Goal: Task Accomplishment & Management: Use online tool/utility

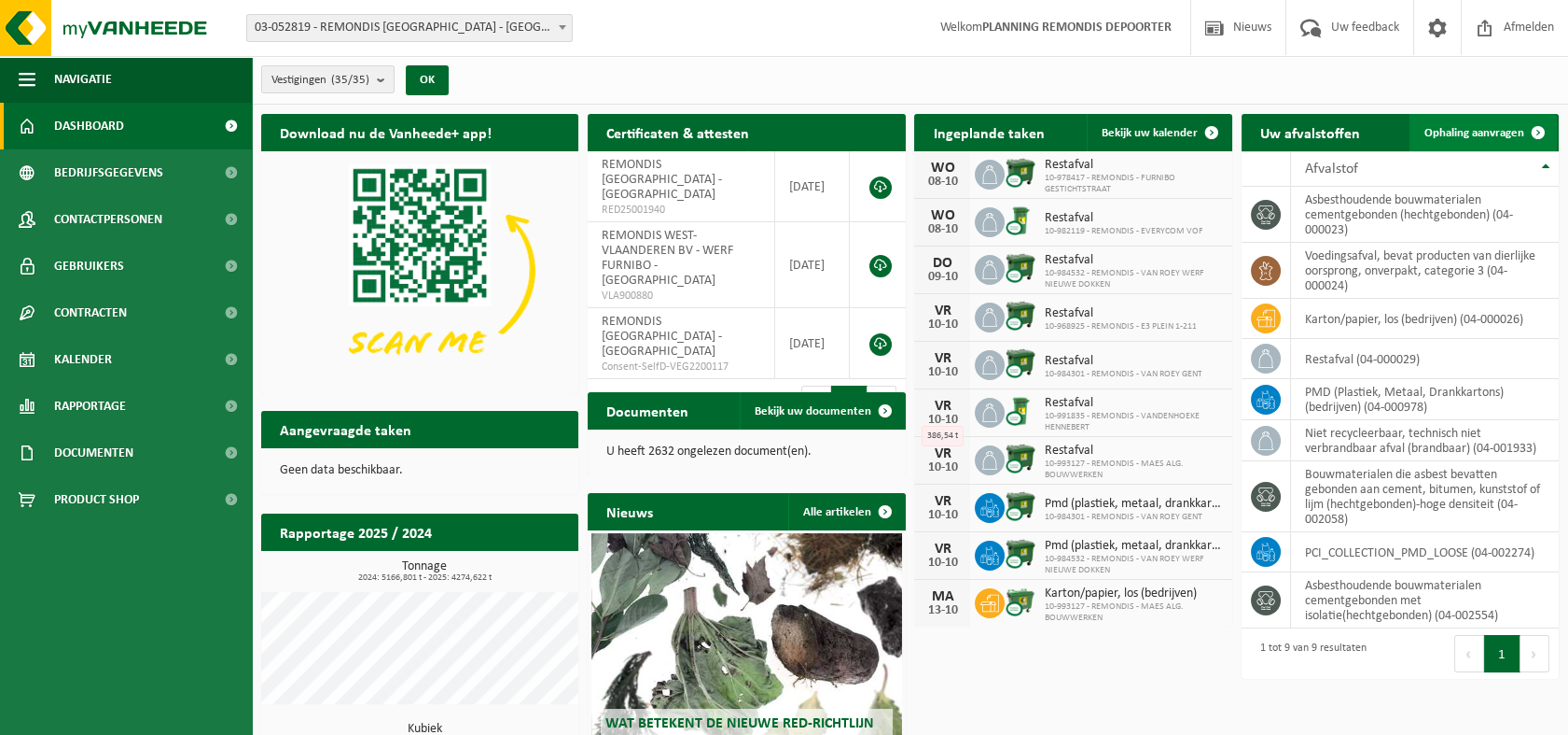
click at [1460, 127] on span "Ophaling aanvragen" at bounding box center [1474, 133] width 100 height 13
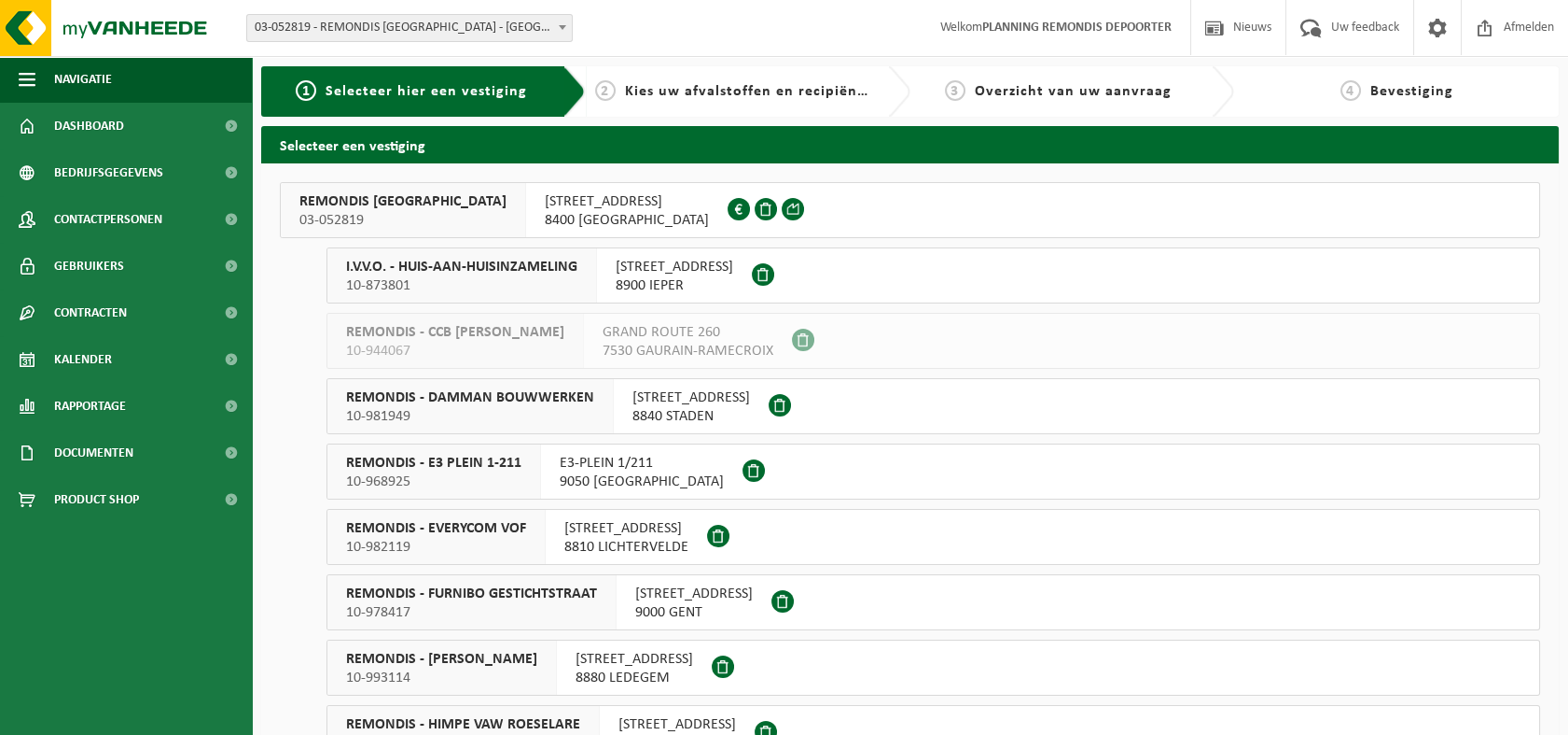
click at [416, 212] on span "03-052819" at bounding box center [403, 220] width 207 height 18
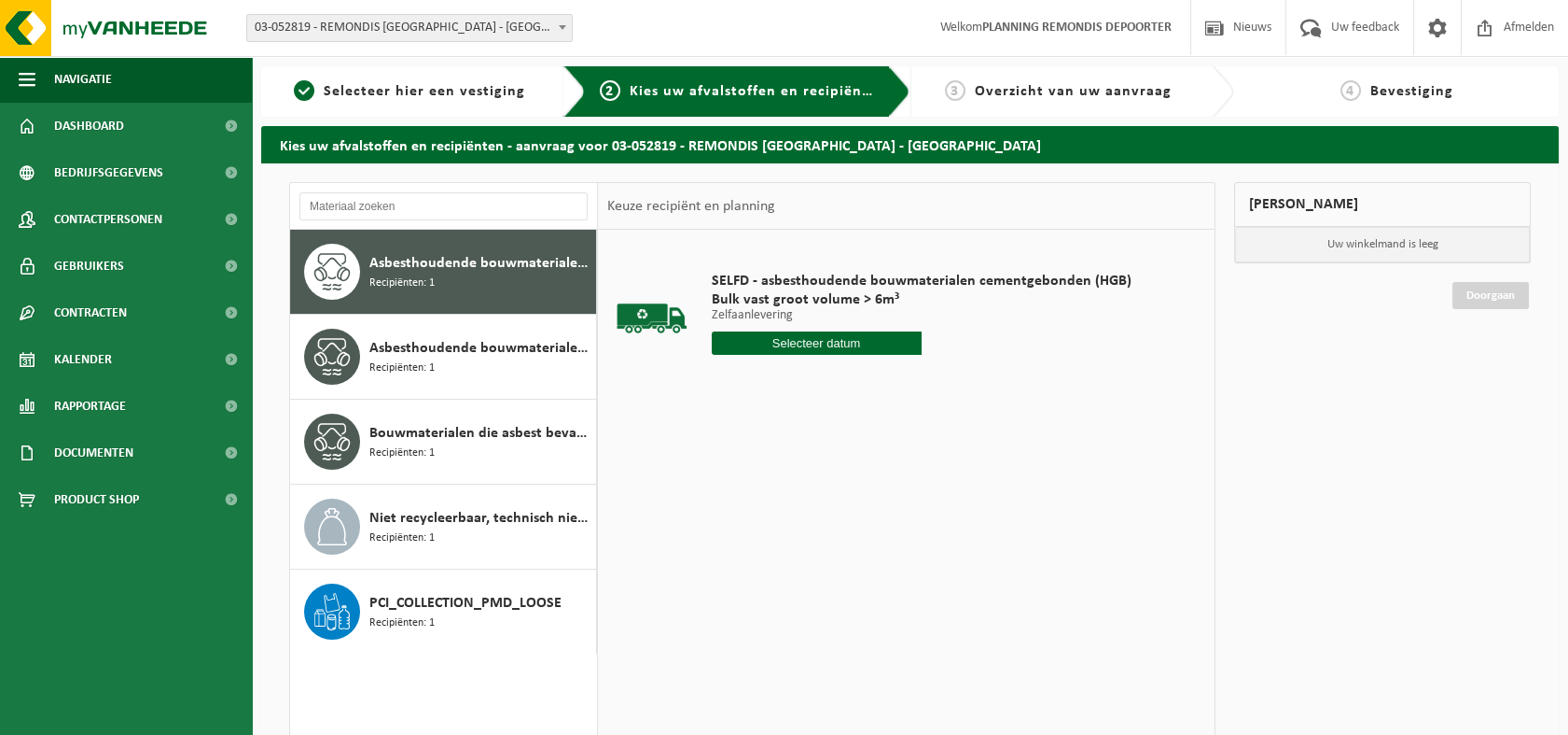
click at [780, 335] on input "text" at bounding box center [816, 343] width 210 height 23
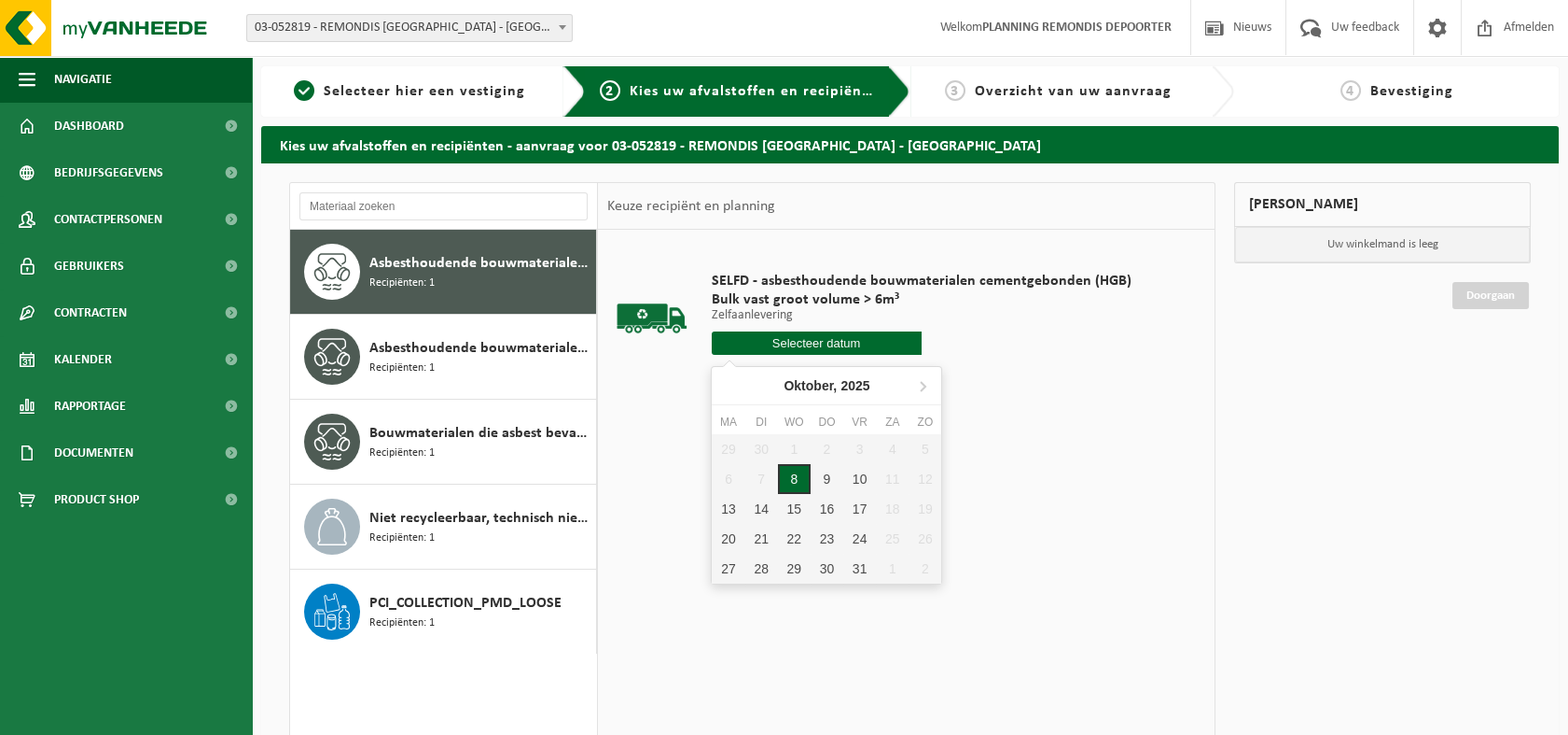
click at [798, 478] on div "8" at bounding box center [795, 478] width 33 height 30
type input "Van 2025-10-08"
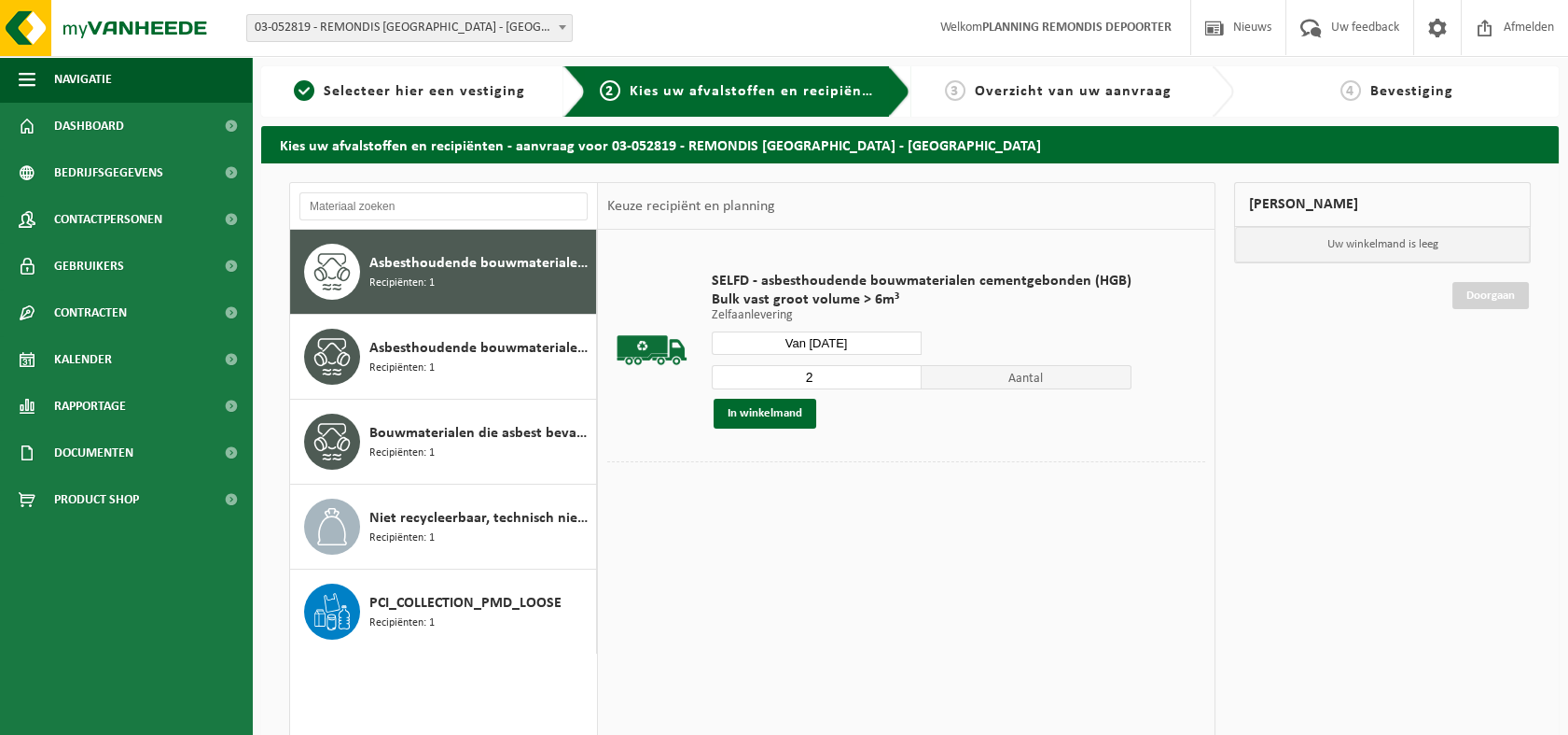
type input "2"
click at [900, 374] on input "2" at bounding box center [816, 377] width 210 height 24
click at [778, 413] on button "In winkelmand" at bounding box center [765, 413] width 103 height 30
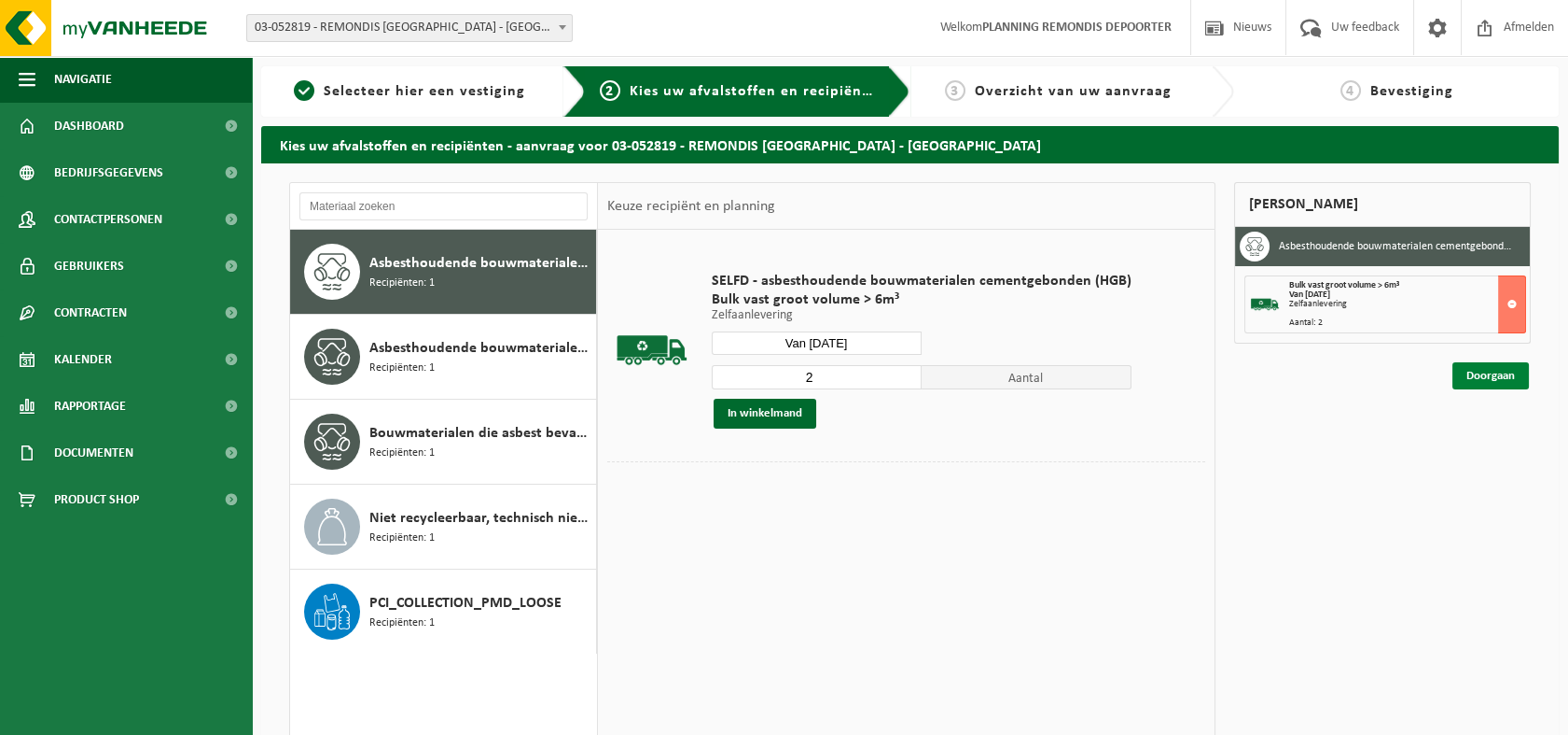
click at [1486, 369] on link "Doorgaan" at bounding box center [1491, 376] width 76 height 27
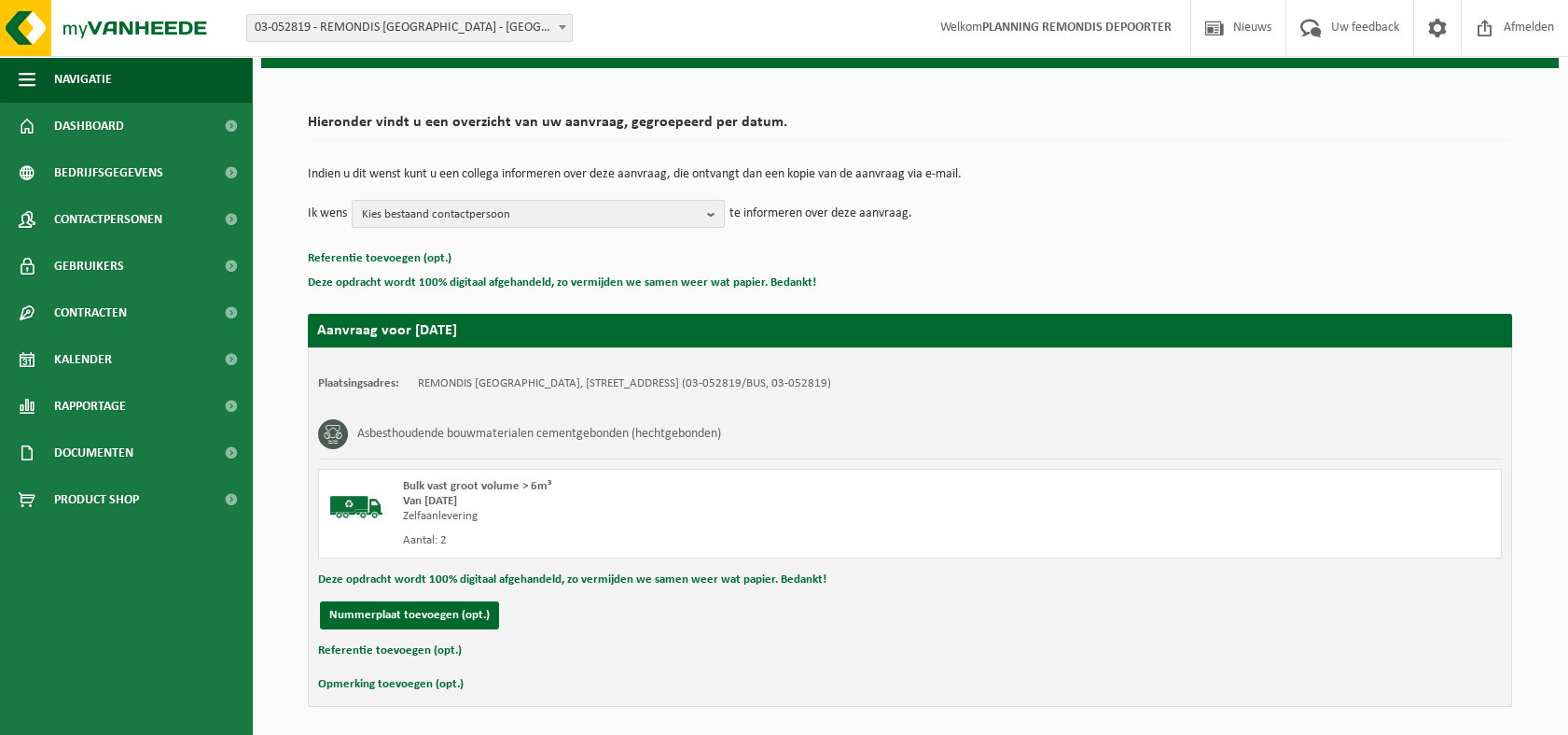
scroll to position [161, 0]
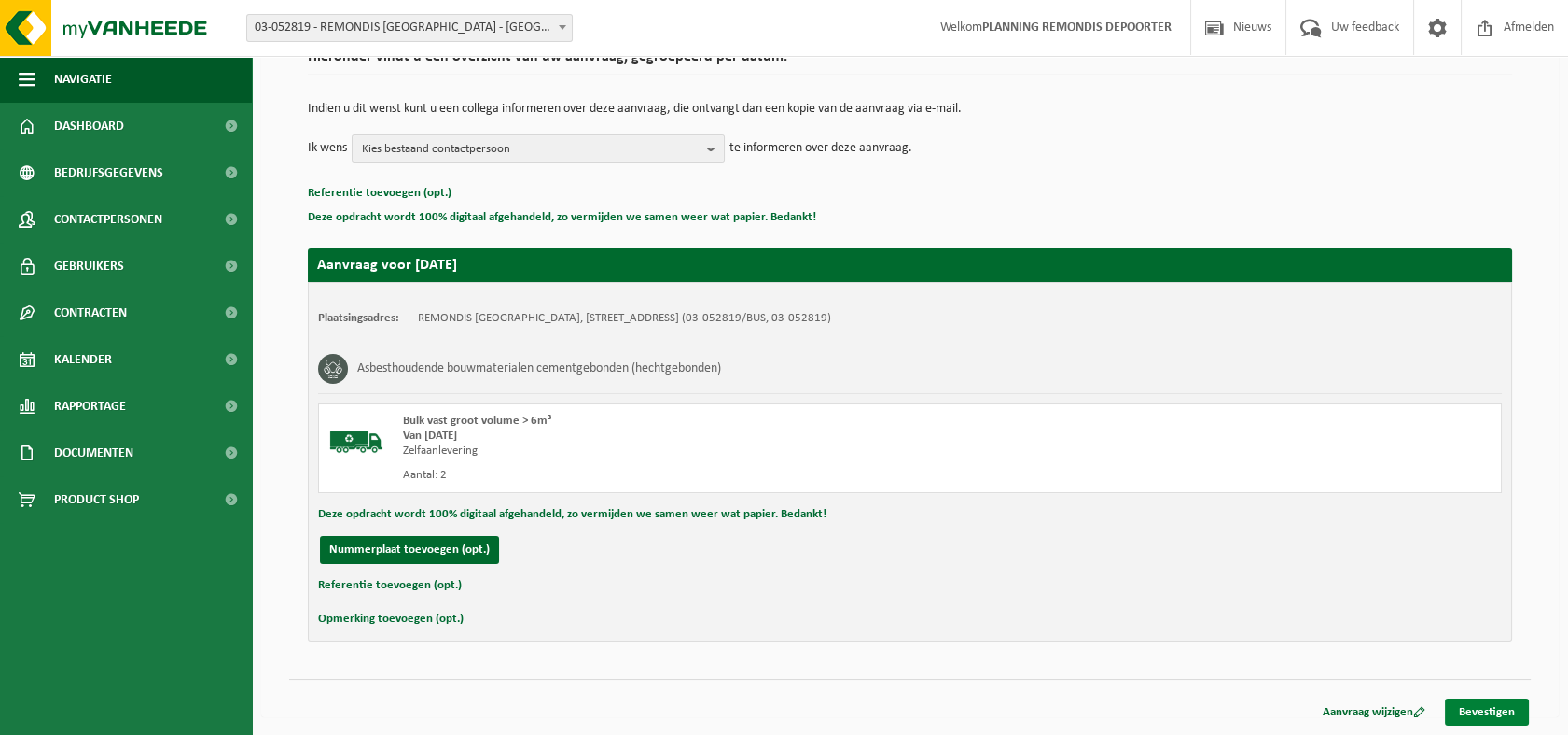
click at [1486, 712] on link "Bevestigen" at bounding box center [1487, 712] width 84 height 27
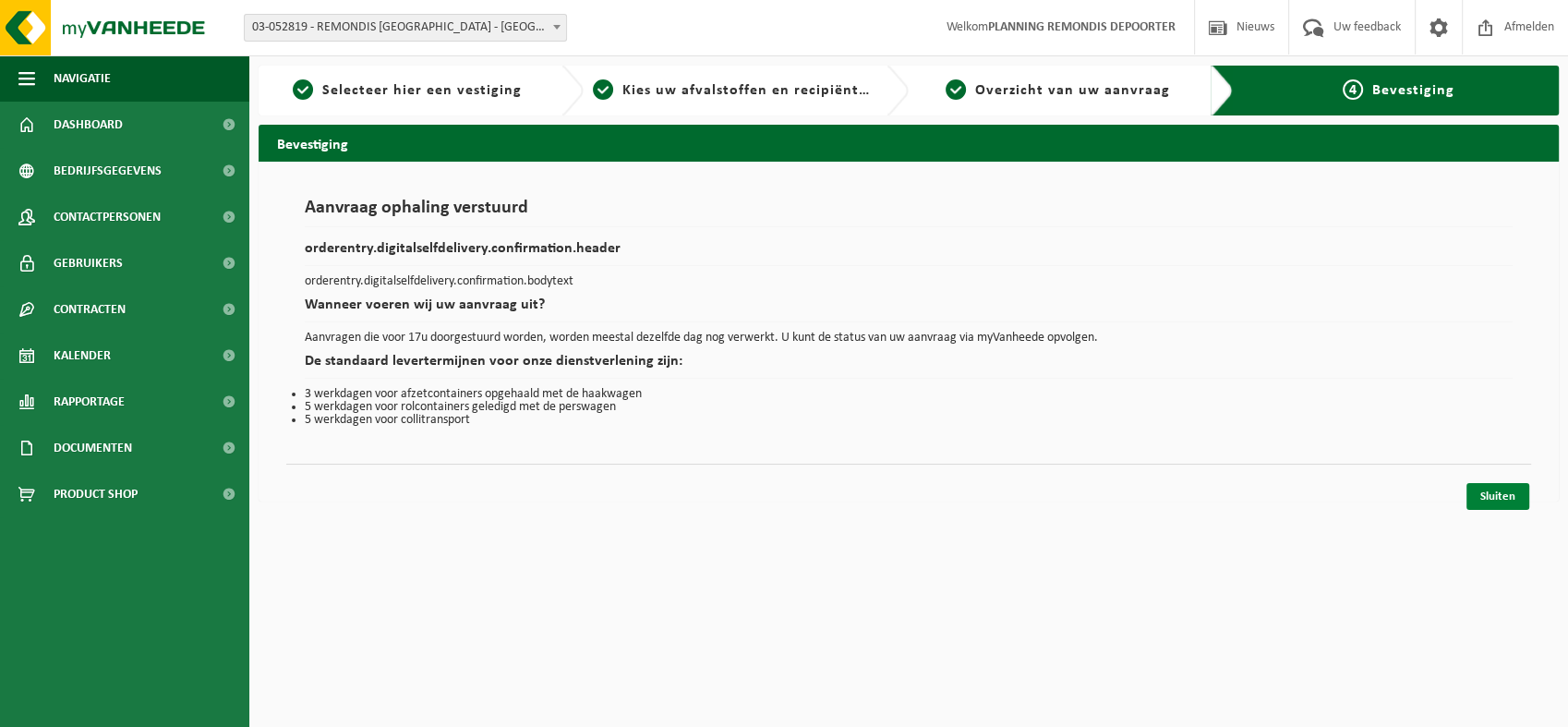
click at [1498, 493] on link "Sluiten" at bounding box center [1498, 496] width 63 height 27
